Goal: Information Seeking & Learning: Learn about a topic

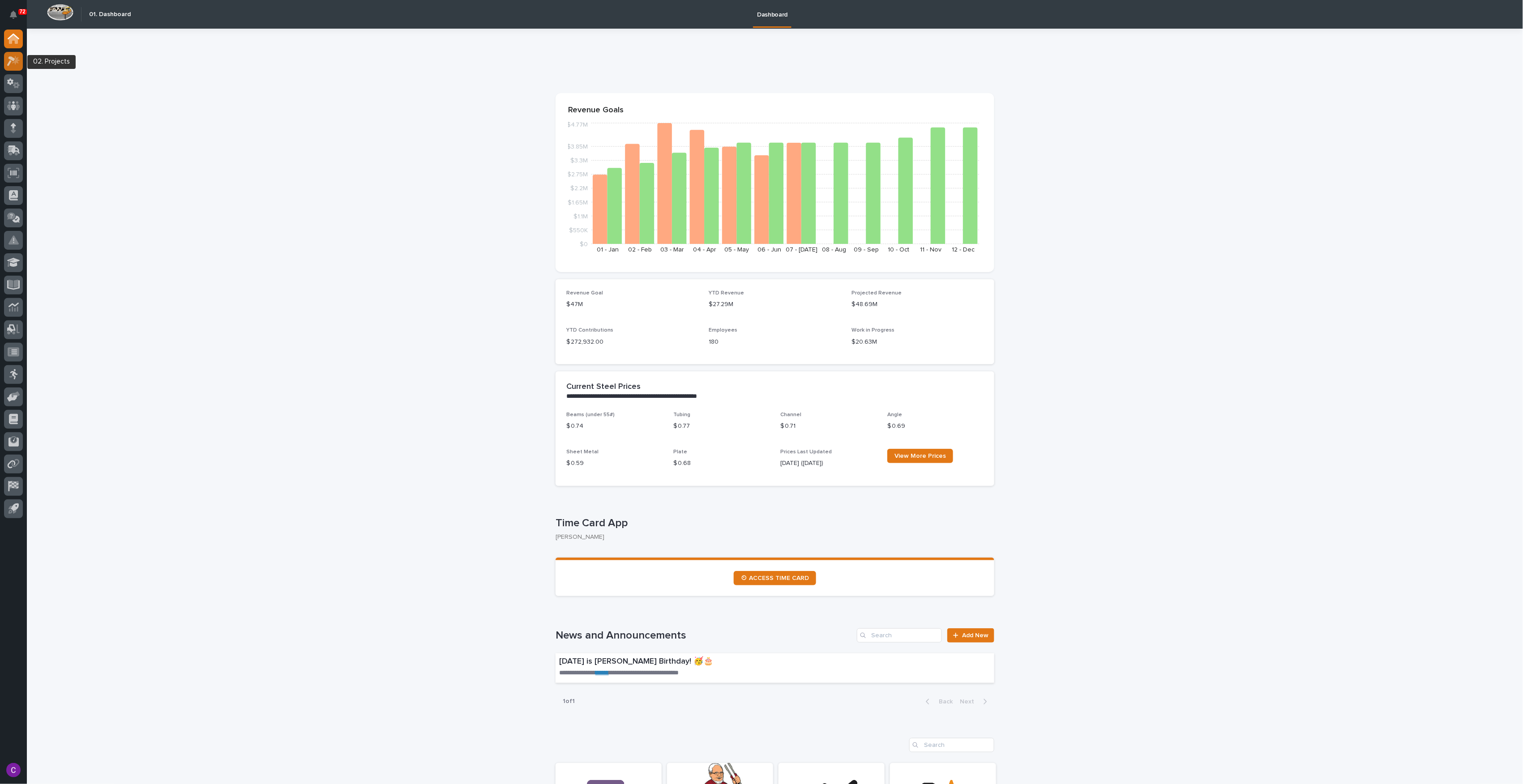
click at [13, 58] on icon at bounding box center [11, 62] width 8 height 10
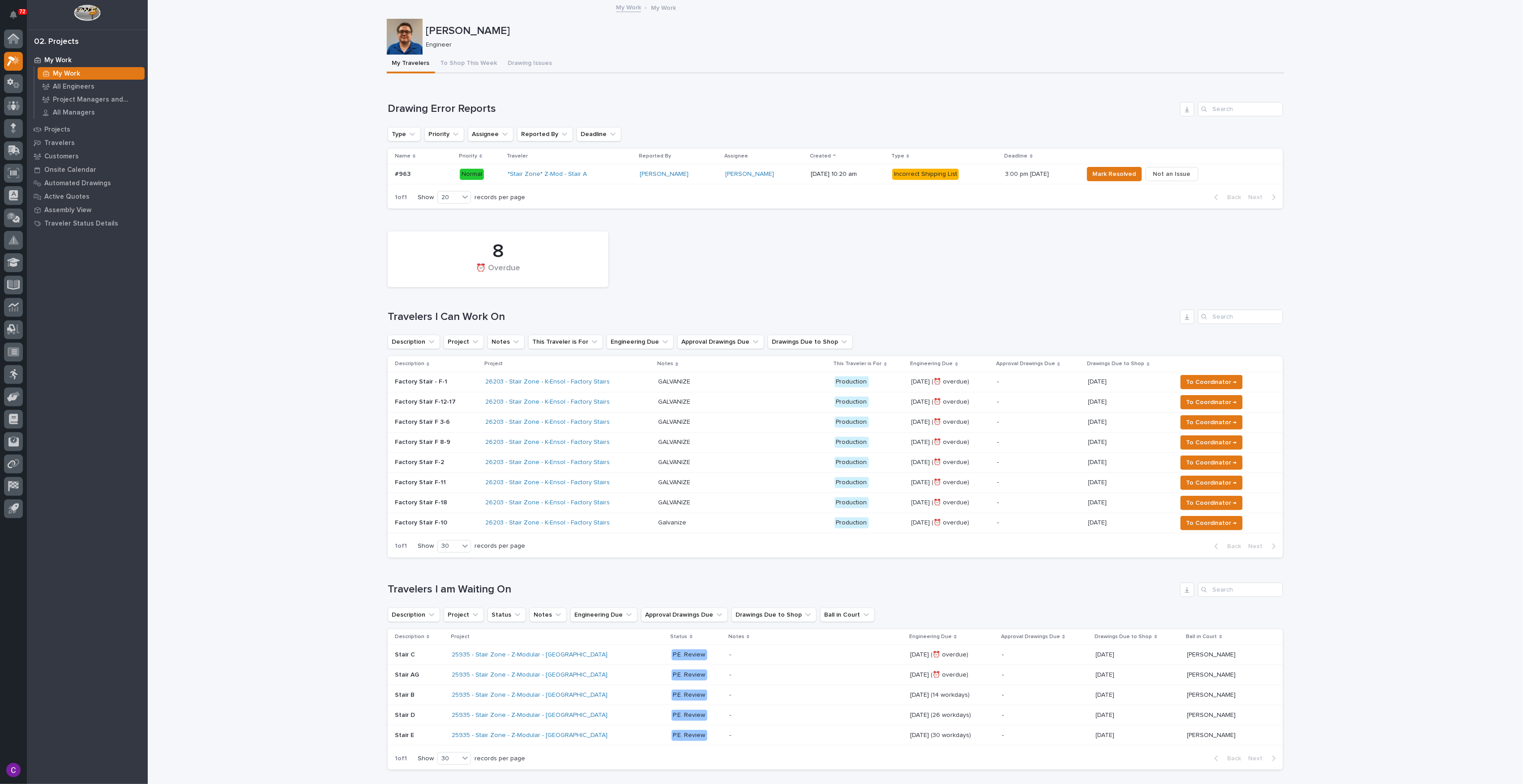
click at [597, 173] on div "*Stair Zone* Z-Mod - Stair A" at bounding box center [570, 174] width 125 height 8
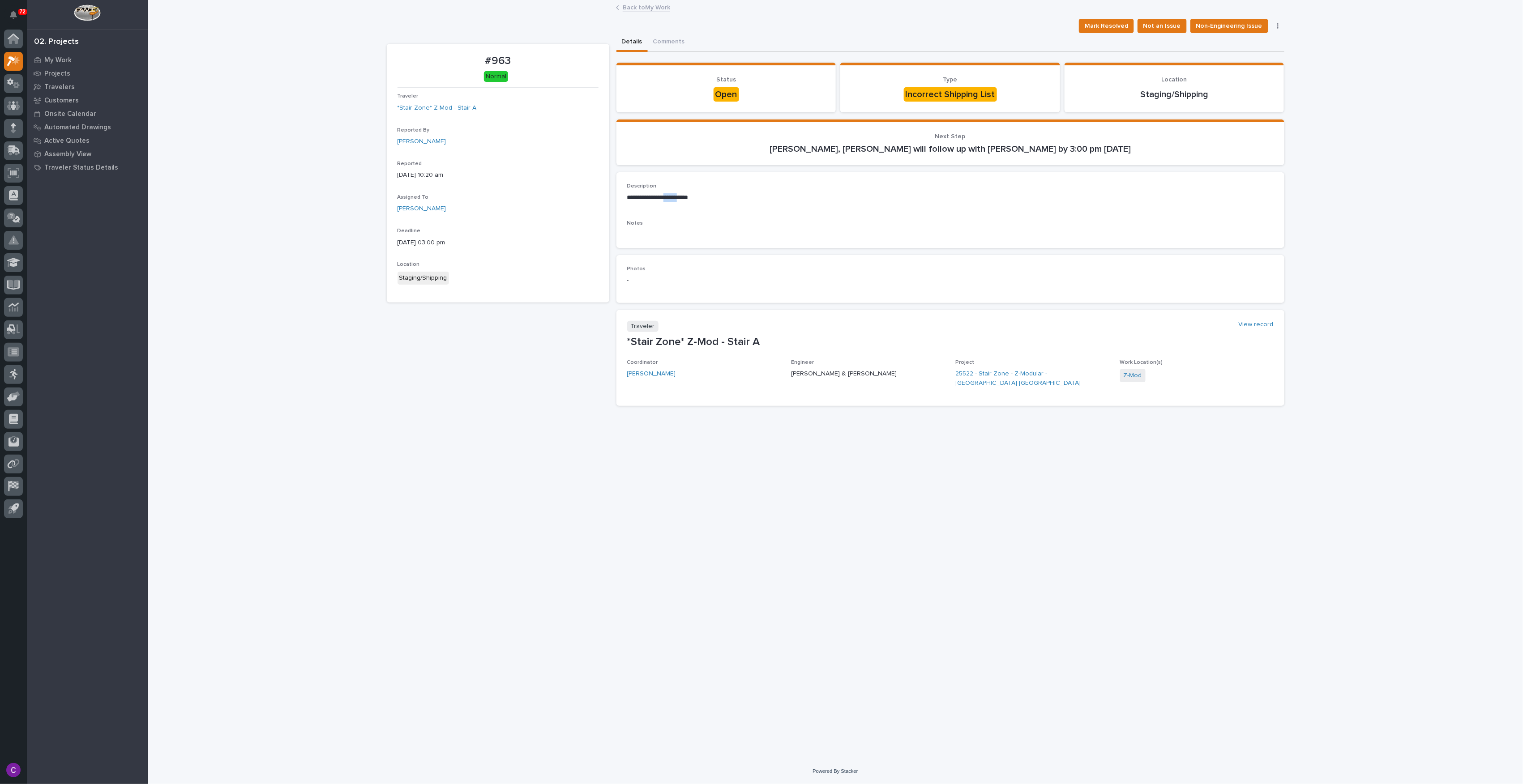
drag, startPoint x: 667, startPoint y: 197, endPoint x: 685, endPoint y: 196, distance: 18.0
click at [685, 196] on p "**********" at bounding box center [950, 198] width 647 height 9
click at [836, 201] on p "**********" at bounding box center [950, 198] width 647 height 9
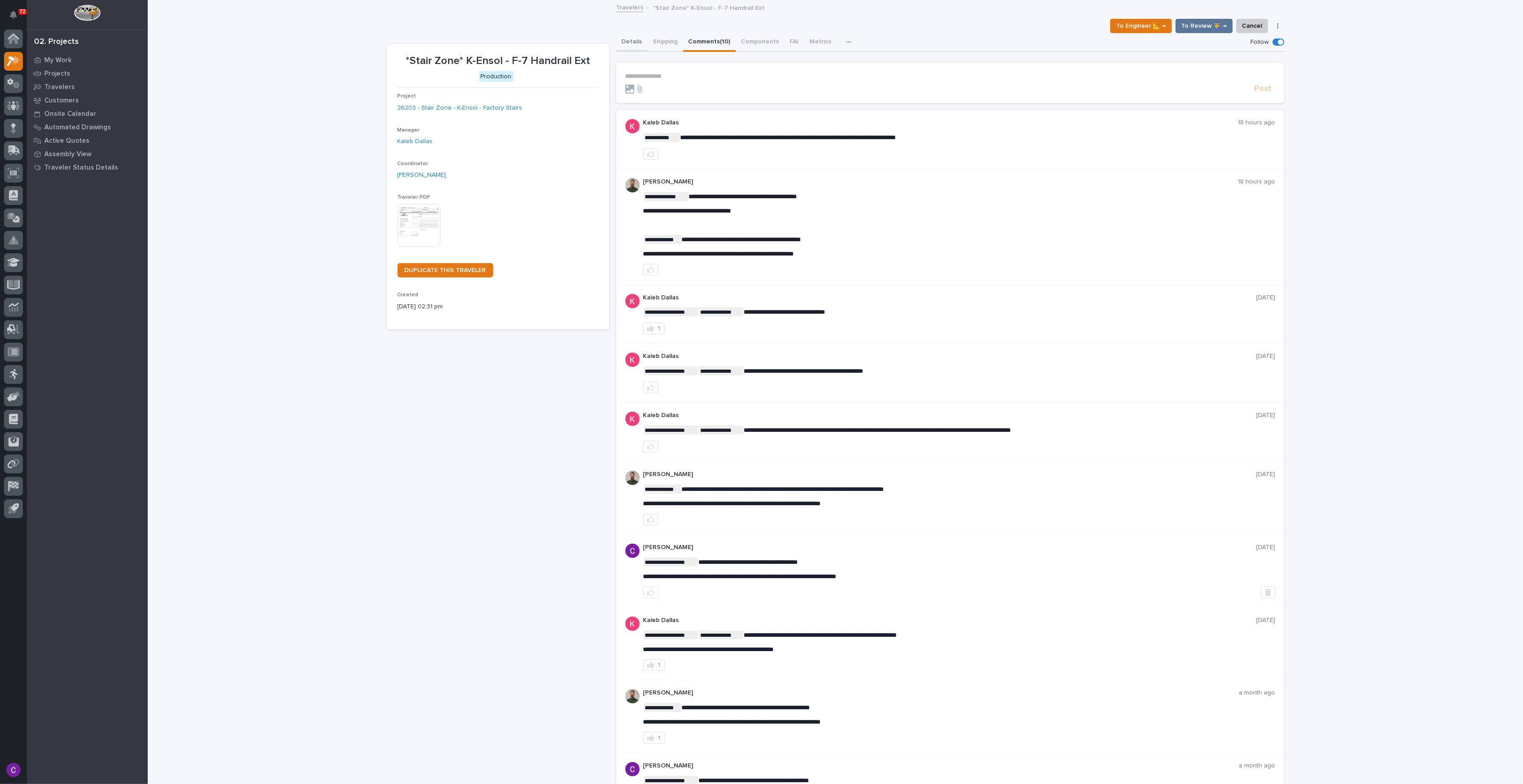
click at [630, 37] on button "Details" at bounding box center [632, 43] width 32 height 19
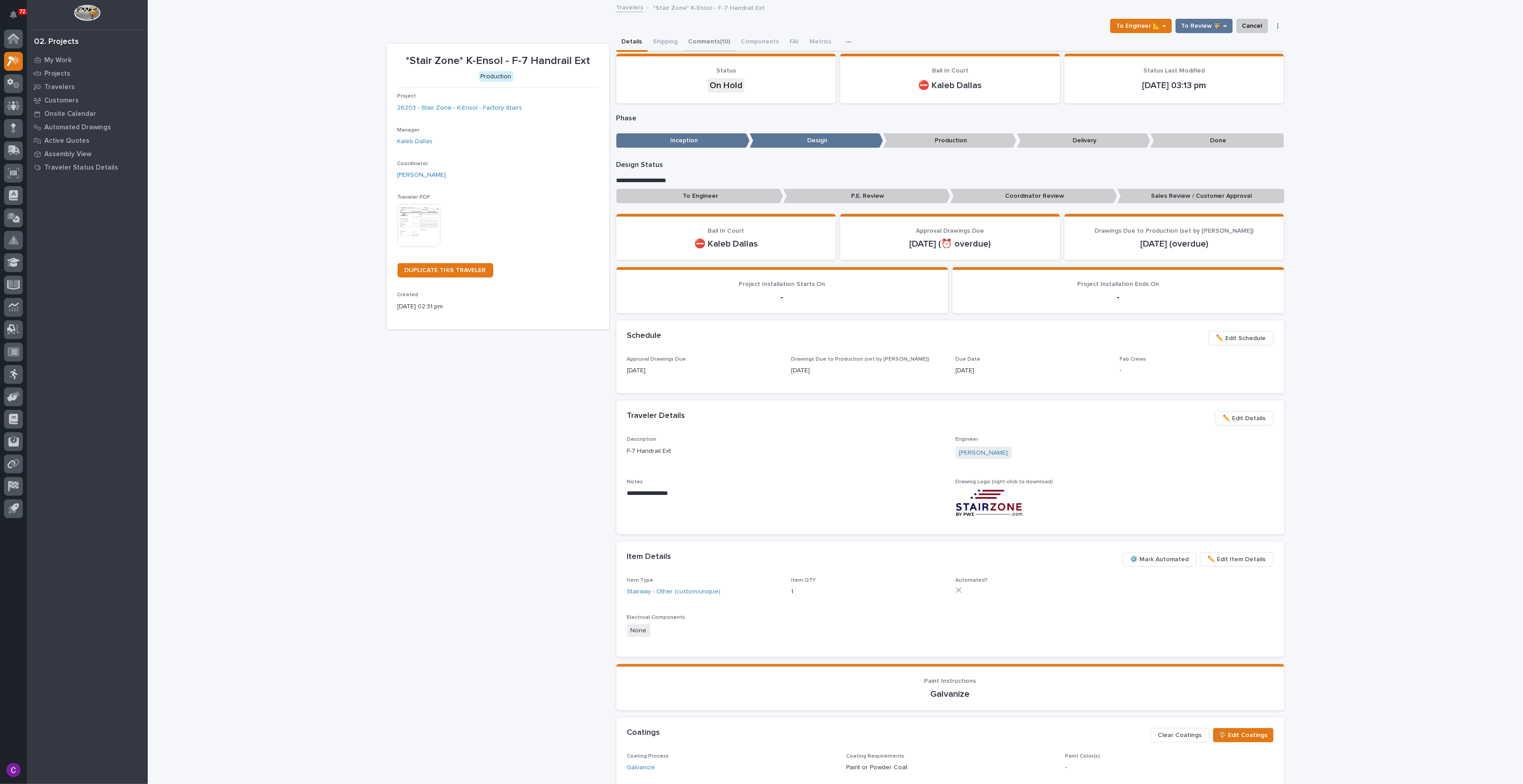
drag, startPoint x: 707, startPoint y: 37, endPoint x: 727, endPoint y: 52, distance: 25.0
click at [708, 37] on button "Comments (10)" at bounding box center [710, 43] width 53 height 19
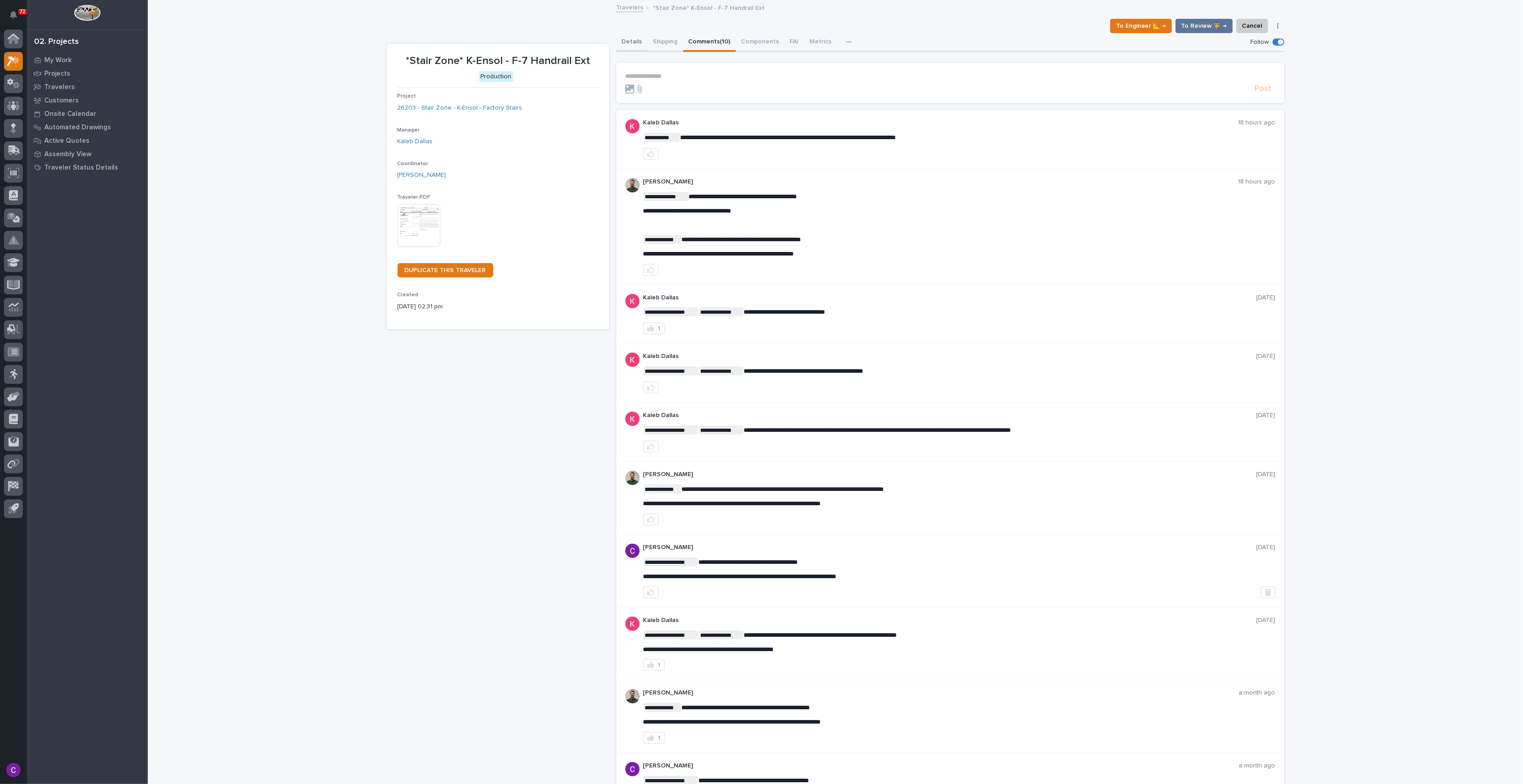
click at [629, 42] on button "Details" at bounding box center [632, 43] width 32 height 19
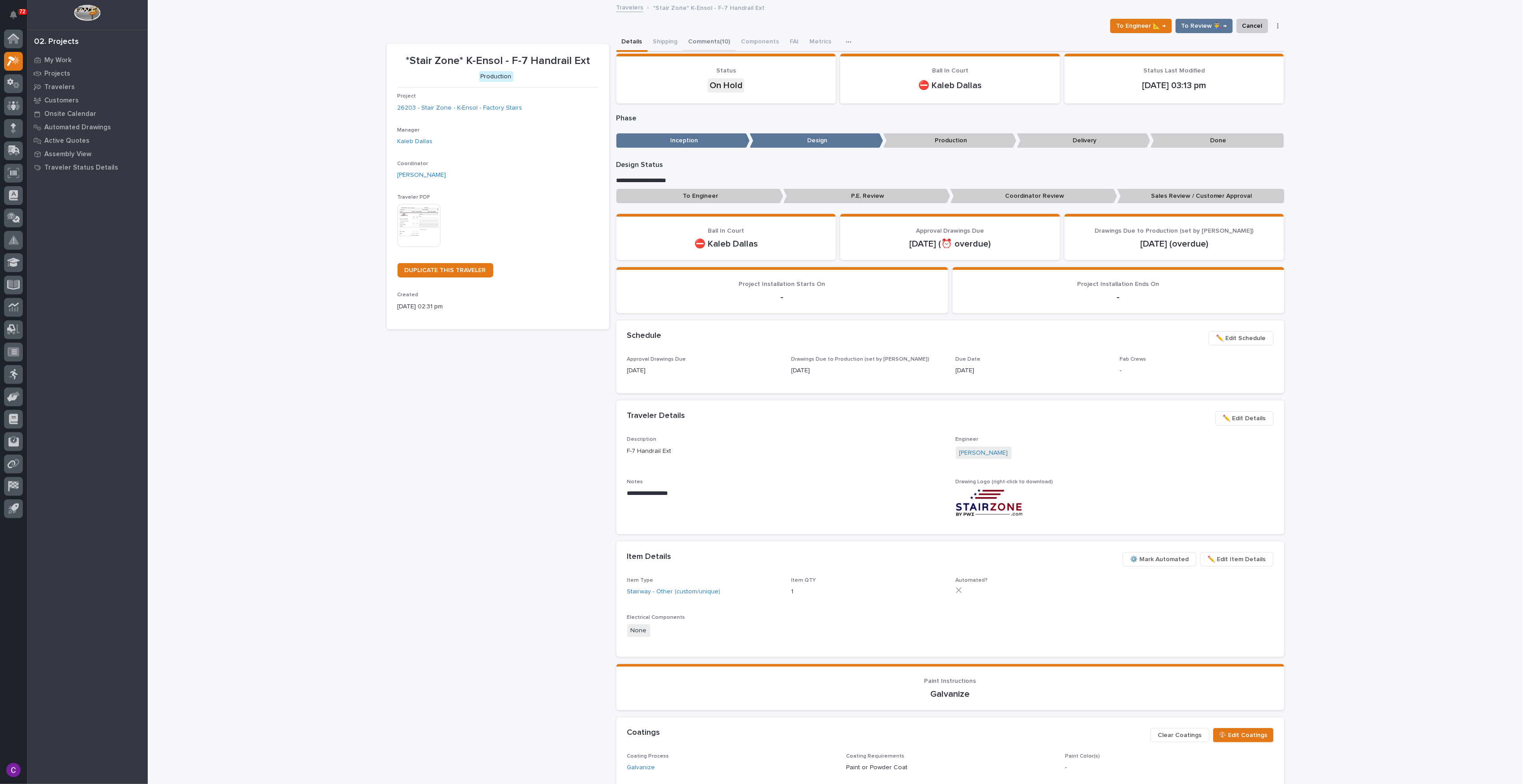
click at [701, 38] on button "Comments (10)" at bounding box center [710, 43] width 53 height 19
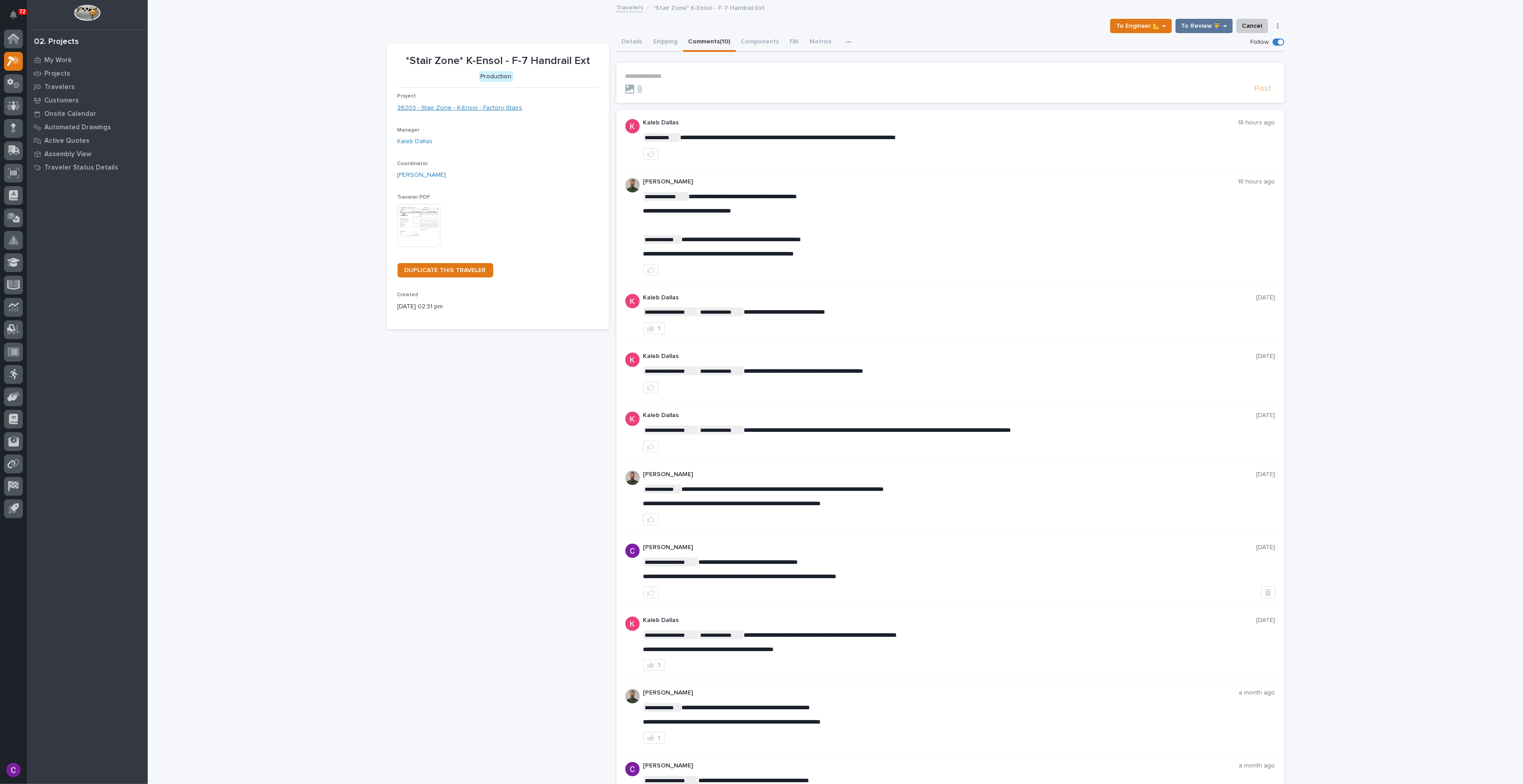
click at [503, 111] on link "26203 - Stair Zone - K-Ensol - Factory Stairs" at bounding box center [460, 108] width 125 height 9
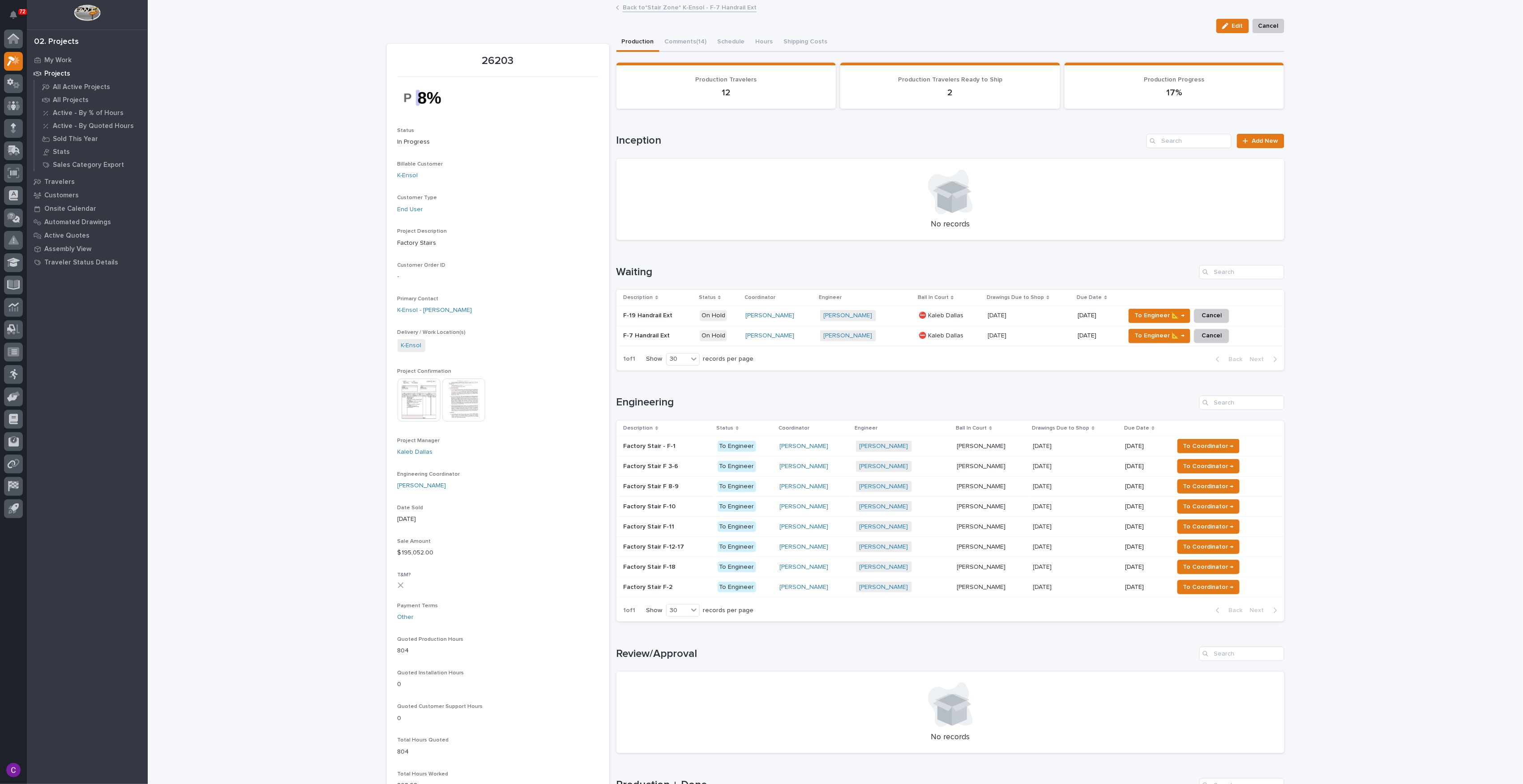
click at [667, 312] on p "F-19 Handrail Ext" at bounding box center [649, 314] width 51 height 9
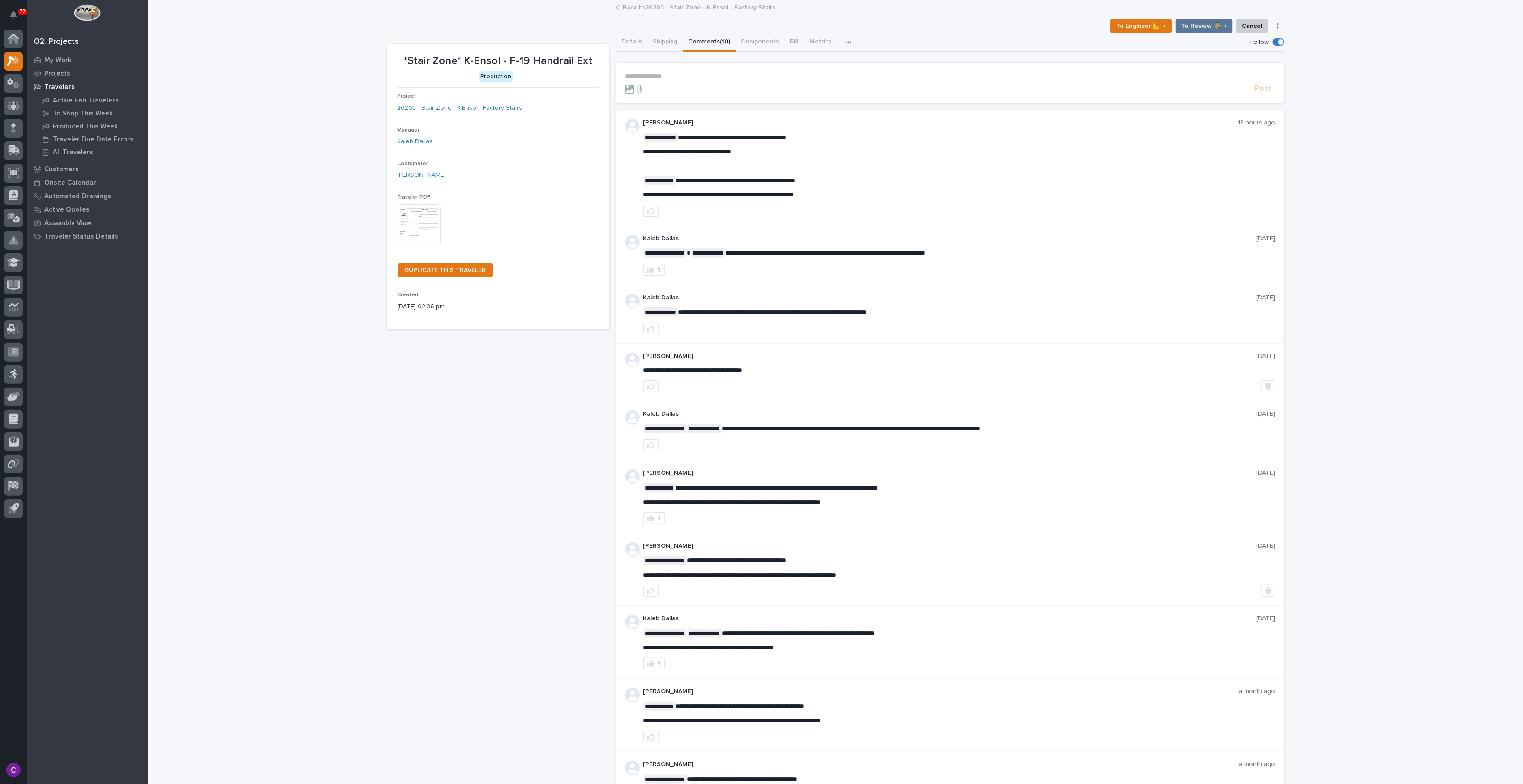
click at [708, 45] on button "Comments (10)" at bounding box center [710, 43] width 53 height 19
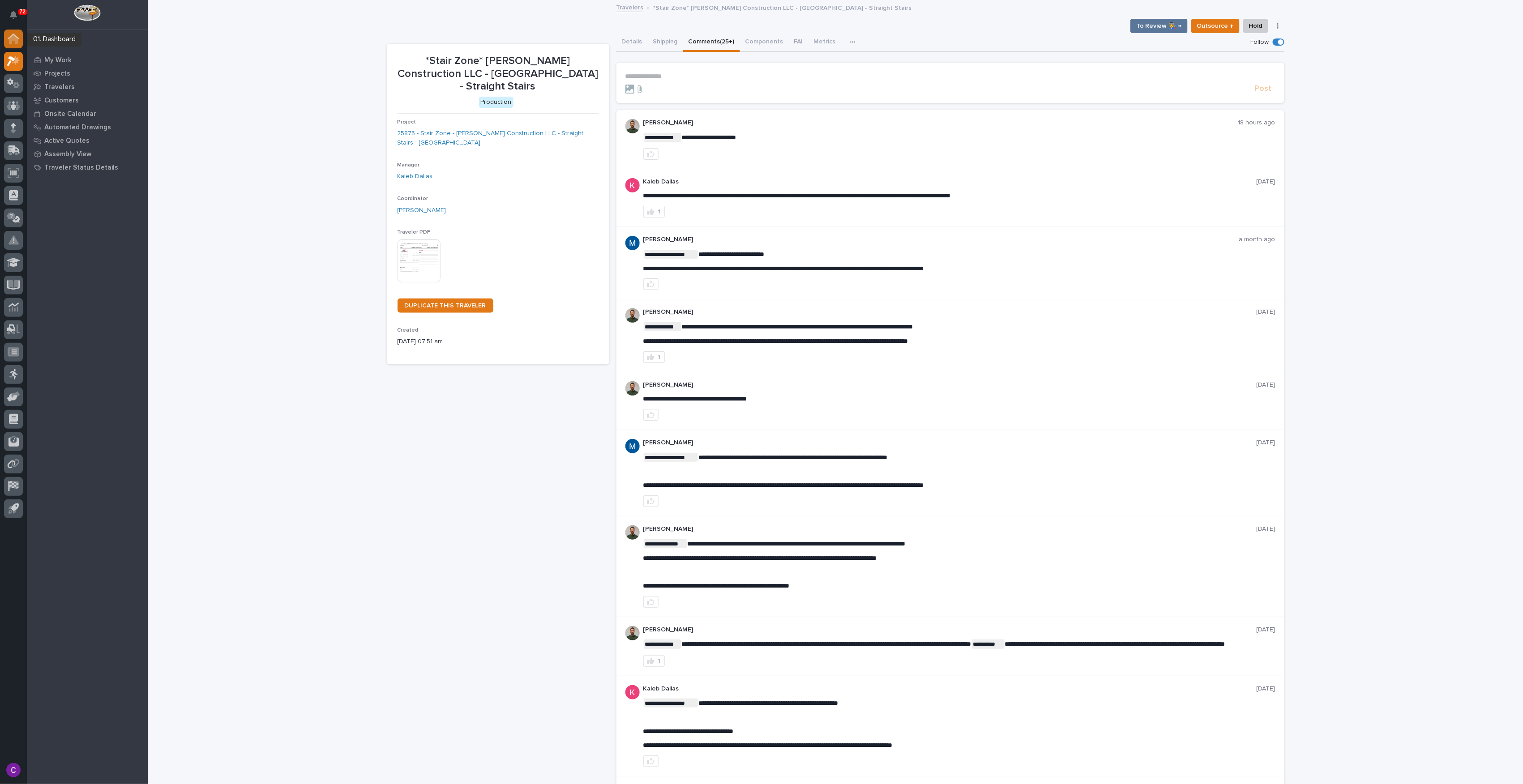
click at [15, 45] on div at bounding box center [13, 39] width 19 height 19
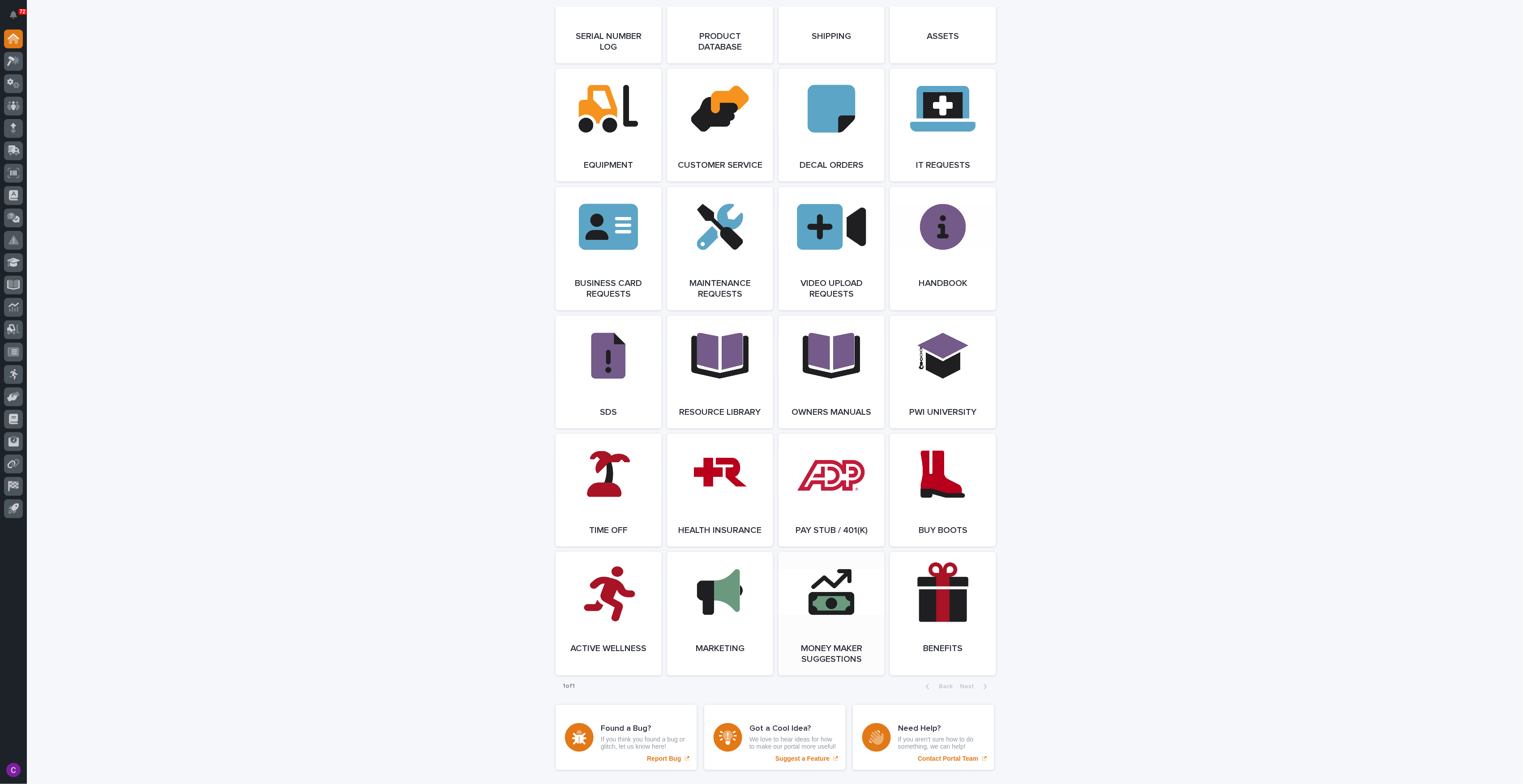
scroll to position [1289, 0]
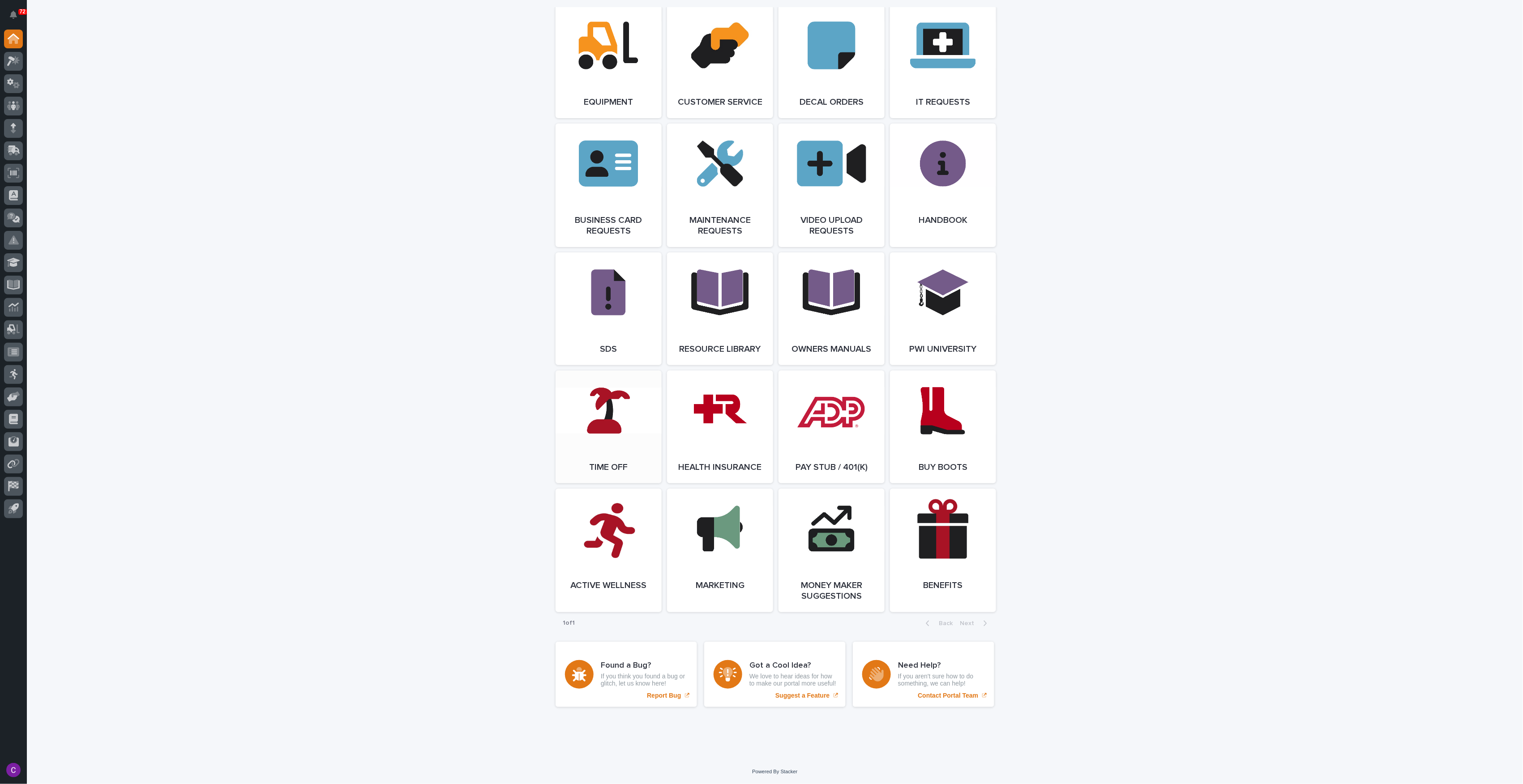
click at [618, 401] on link "Open Link" at bounding box center [609, 426] width 106 height 113
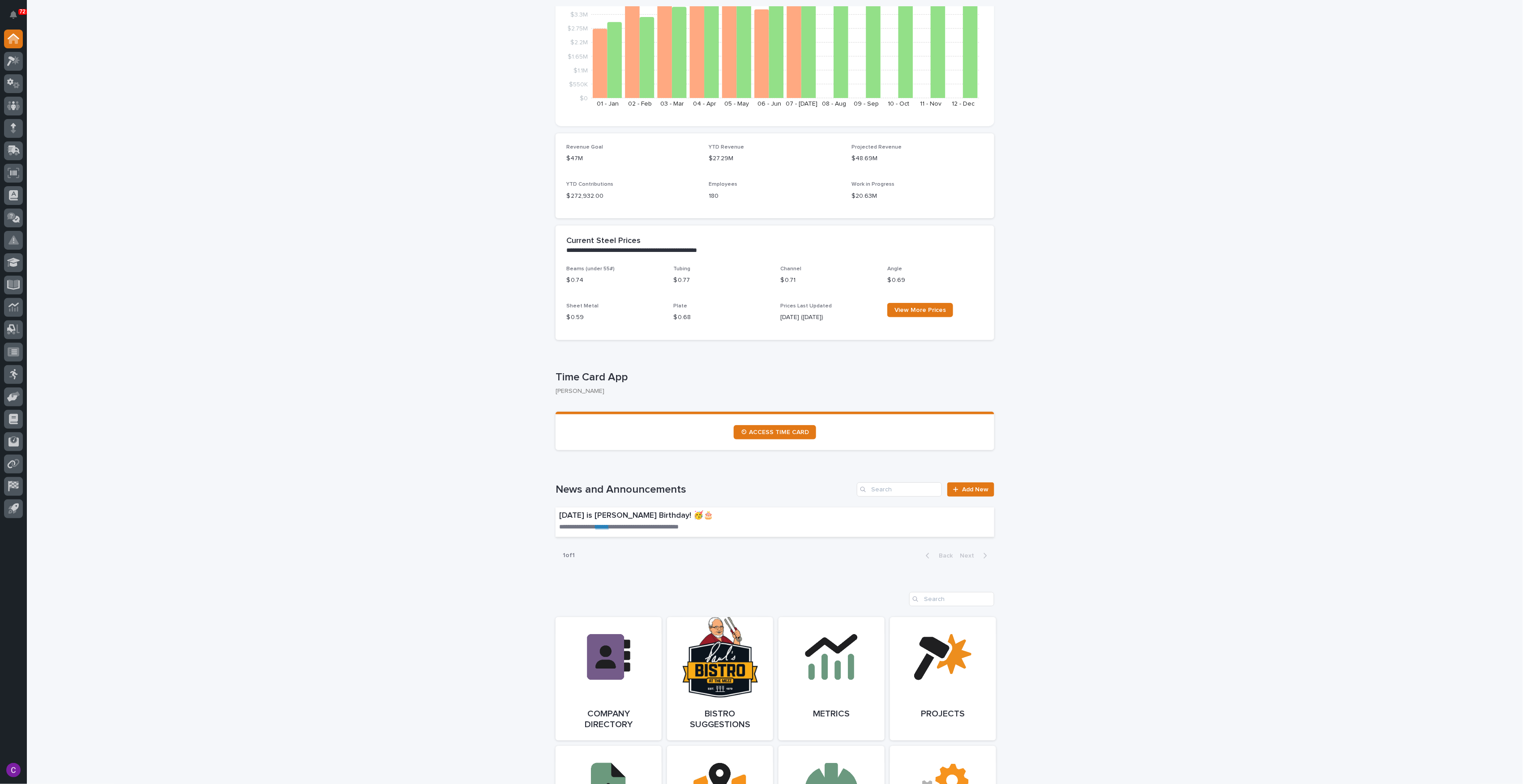
scroll to position [0, 0]
